Goal: Task Accomplishment & Management: Use online tool/utility

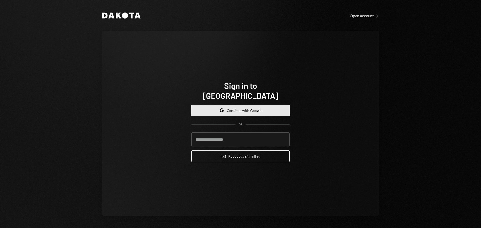
click at [259, 105] on button "Google Continue with Google" at bounding box center [241, 111] width 98 height 12
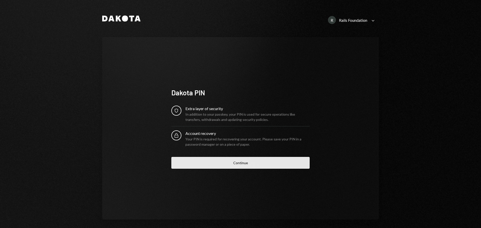
click at [212, 158] on button "Continue" at bounding box center [240, 163] width 138 height 12
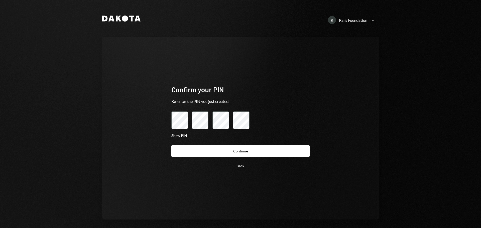
click at [209, 152] on button "Continue" at bounding box center [240, 151] width 138 height 12
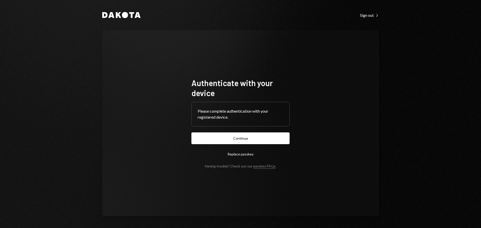
click at [210, 144] on form "Authenticate with your device Please complete authentication with your register…" at bounding box center [241, 123] width 98 height 91
click at [210, 141] on button "Continue" at bounding box center [241, 139] width 98 height 12
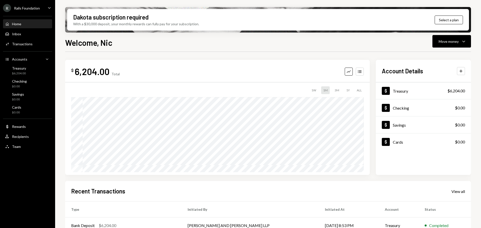
click at [46, 5] on div "R Rails Foundation Caret Down" at bounding box center [27, 8] width 55 height 8
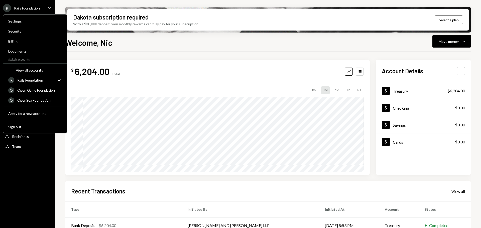
click at [130, 57] on div "$ 6,204.00 Total Graph Accounts 1W 1M 3M 1Y ALL $6,204.00 Sep 01, 2025 Account …" at bounding box center [268, 180] width 406 height 256
